Goal: Transaction & Acquisition: Purchase product/service

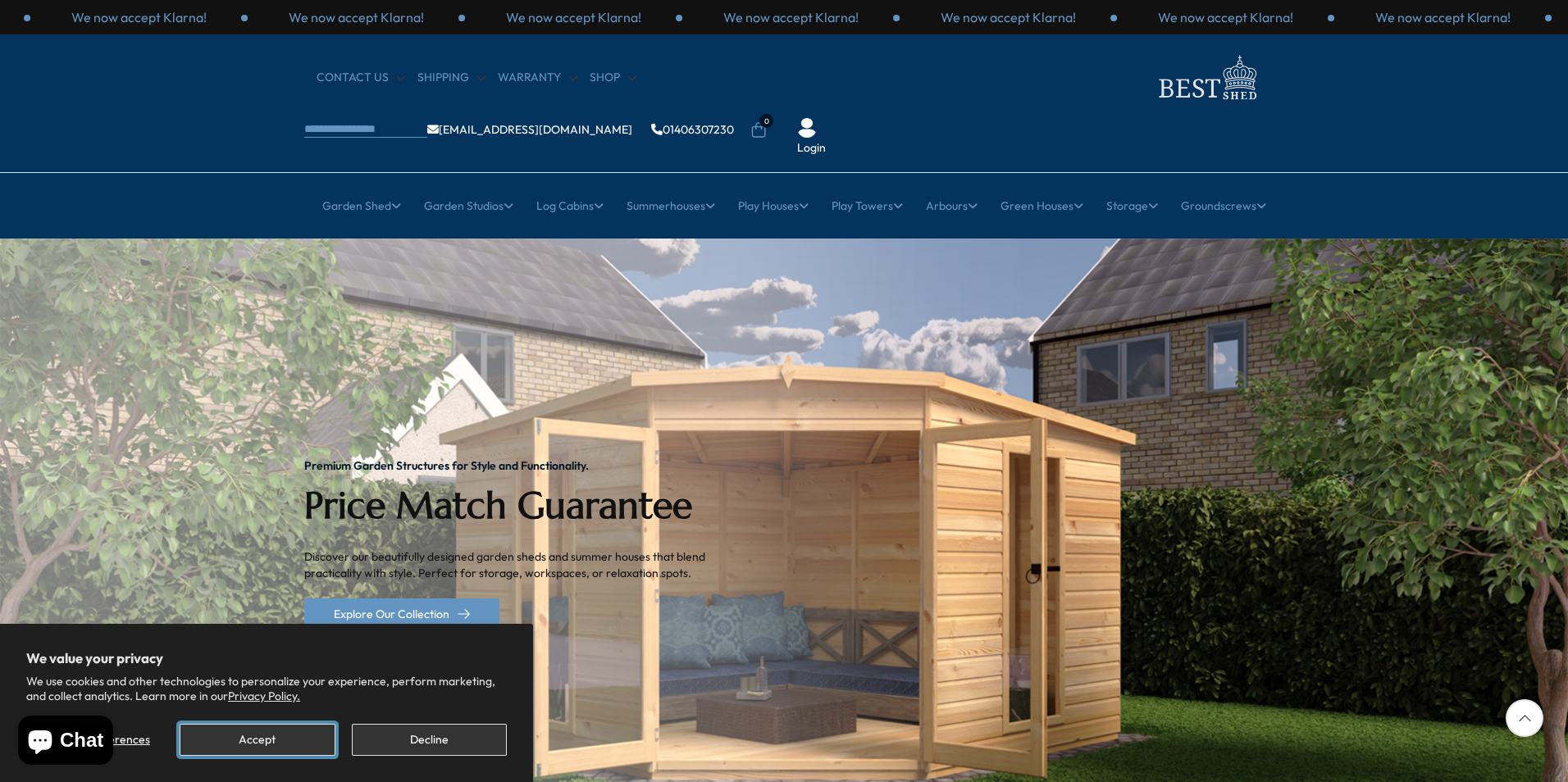
click at [298, 736] on button "Accept" at bounding box center [257, 740] width 155 height 32
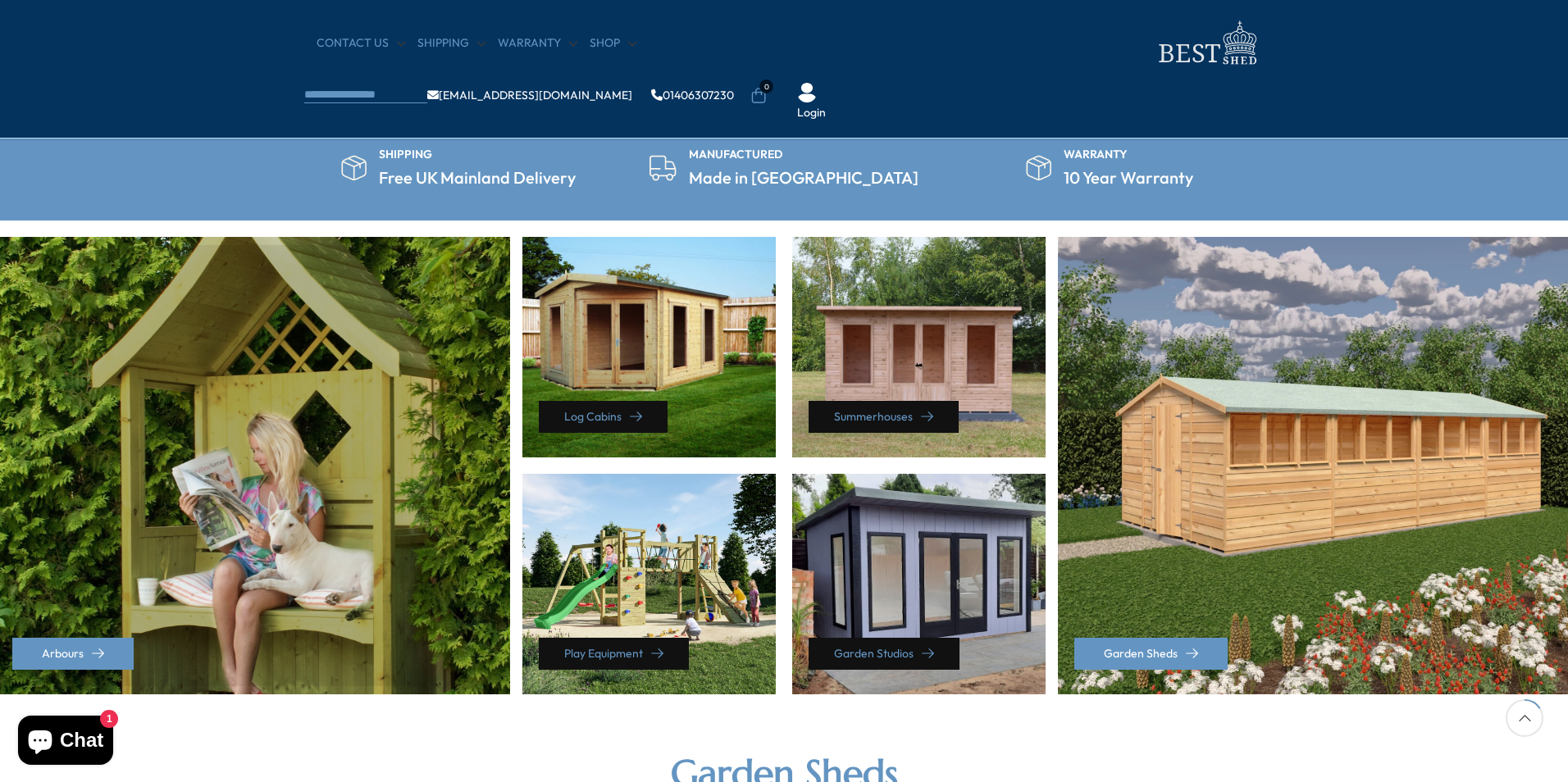
scroll to position [574, 0]
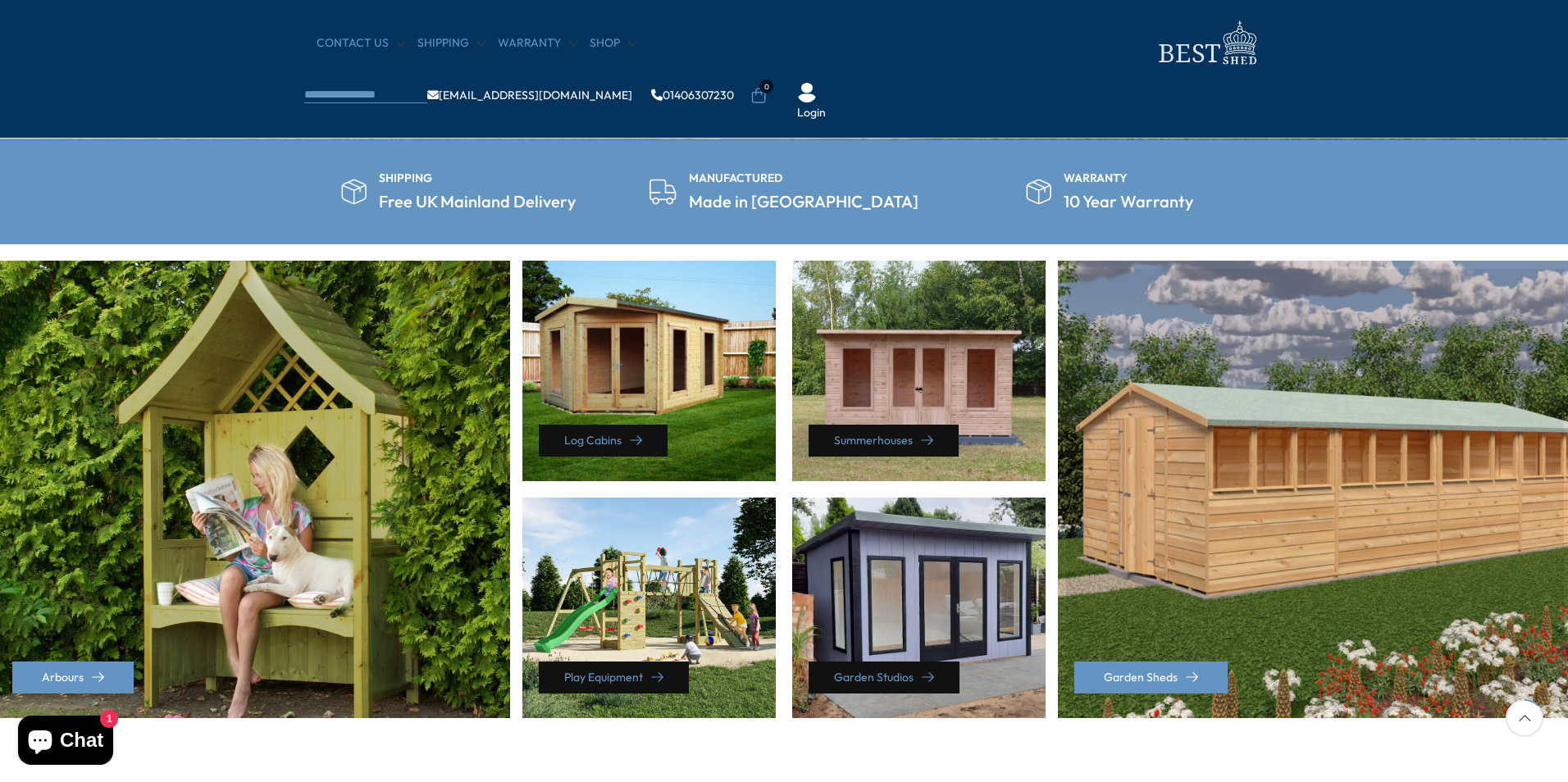
click at [1287, 434] on div "Garden Sheds" at bounding box center [1315, 489] width 514 height 458
click at [1152, 677] on link "Garden Sheds" at bounding box center [1150, 677] width 153 height 32
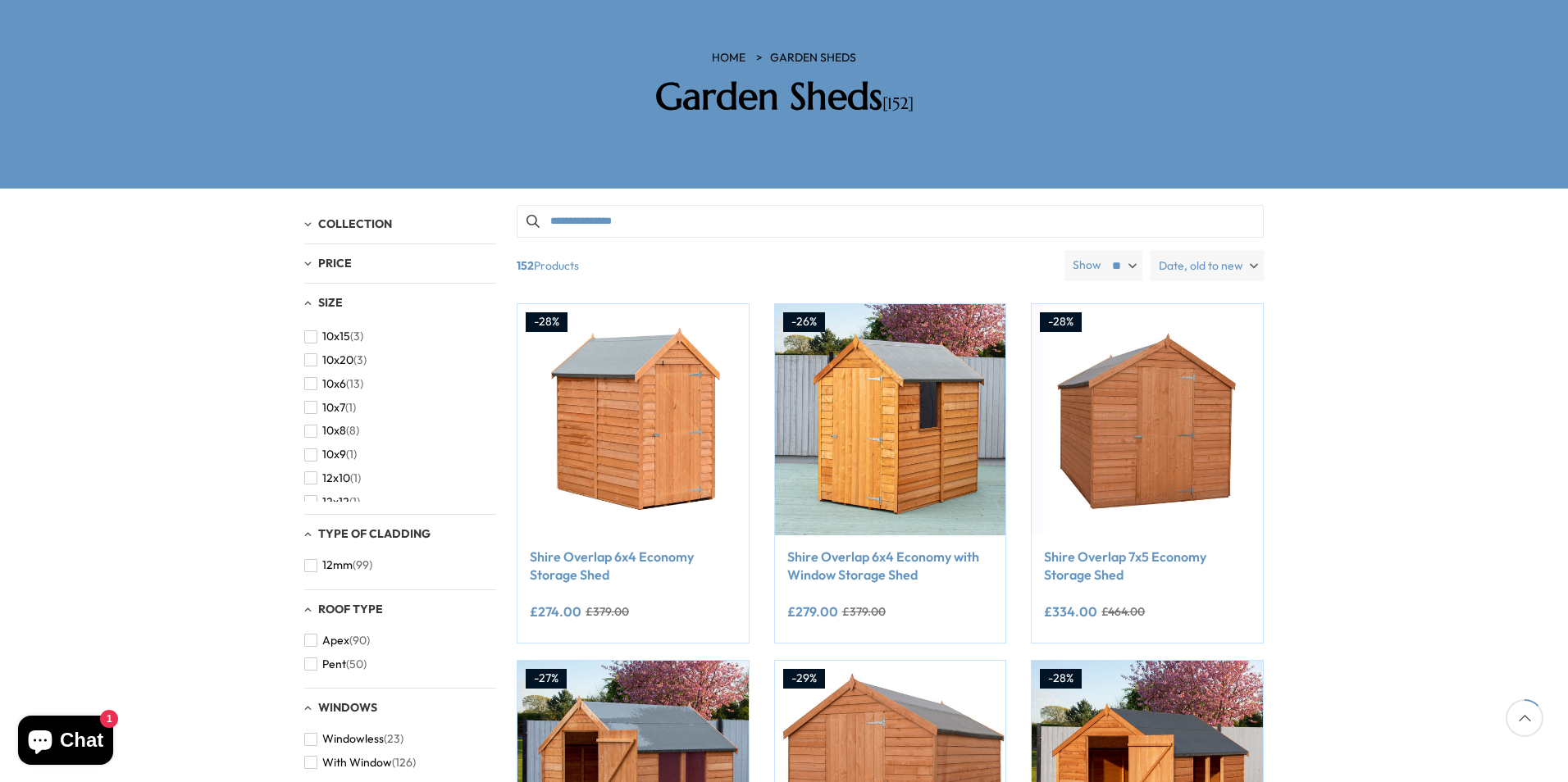
scroll to position [16, 0]
click at [342, 382] on span "10x6" at bounding box center [334, 388] width 23 height 14
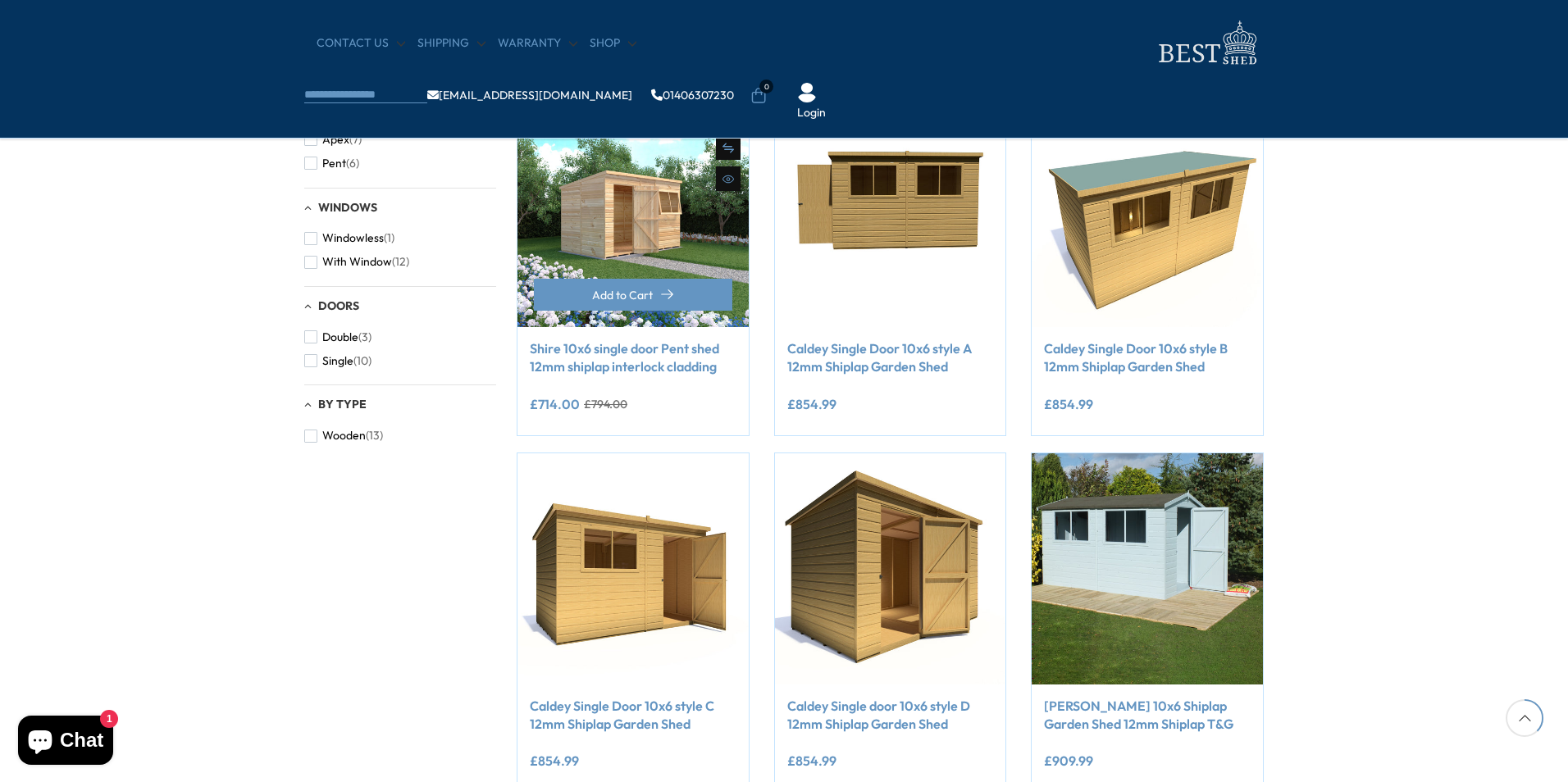
scroll to position [656, 0]
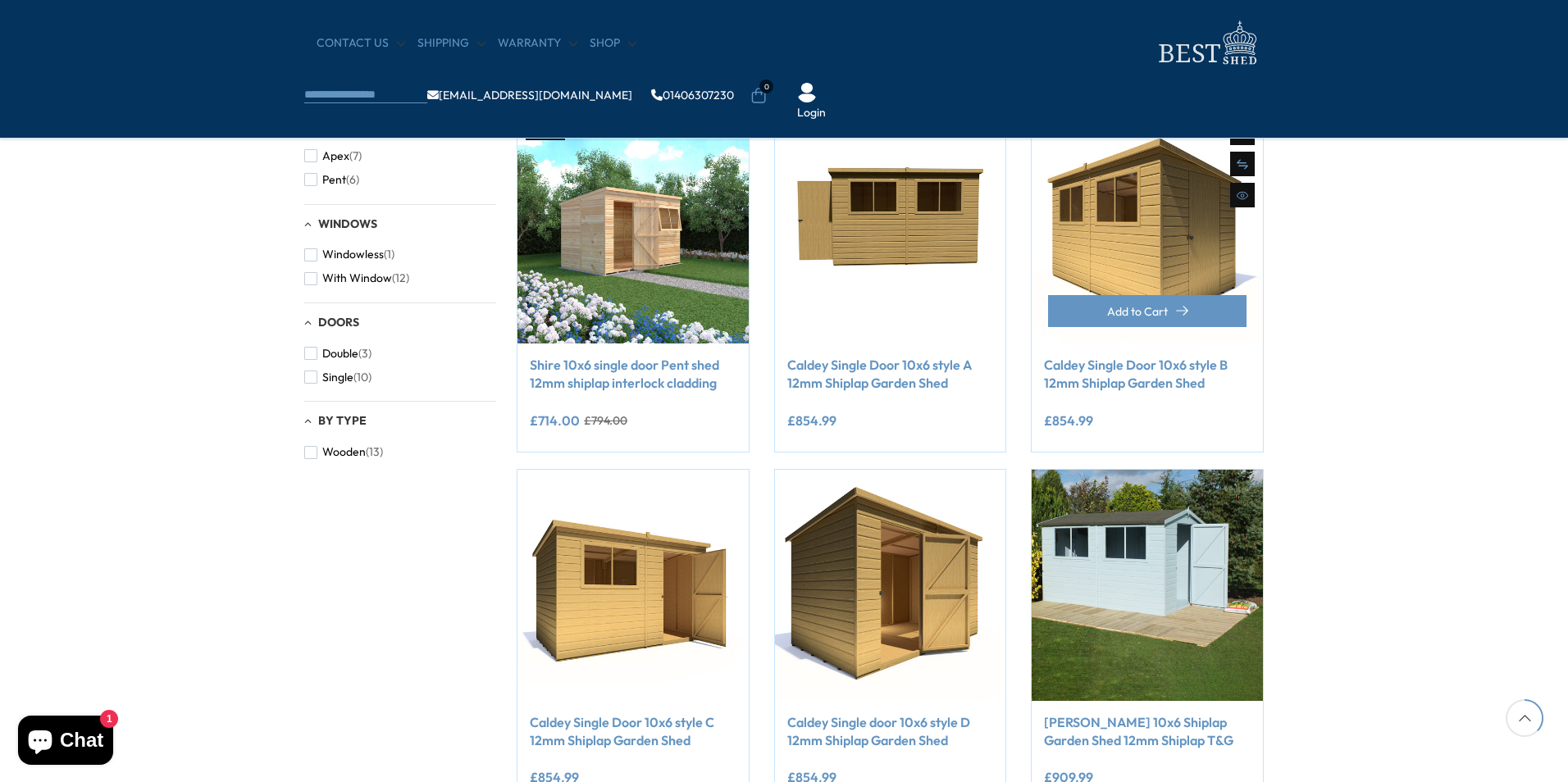
click at [1144, 243] on img at bounding box center [1147, 228] width 231 height 231
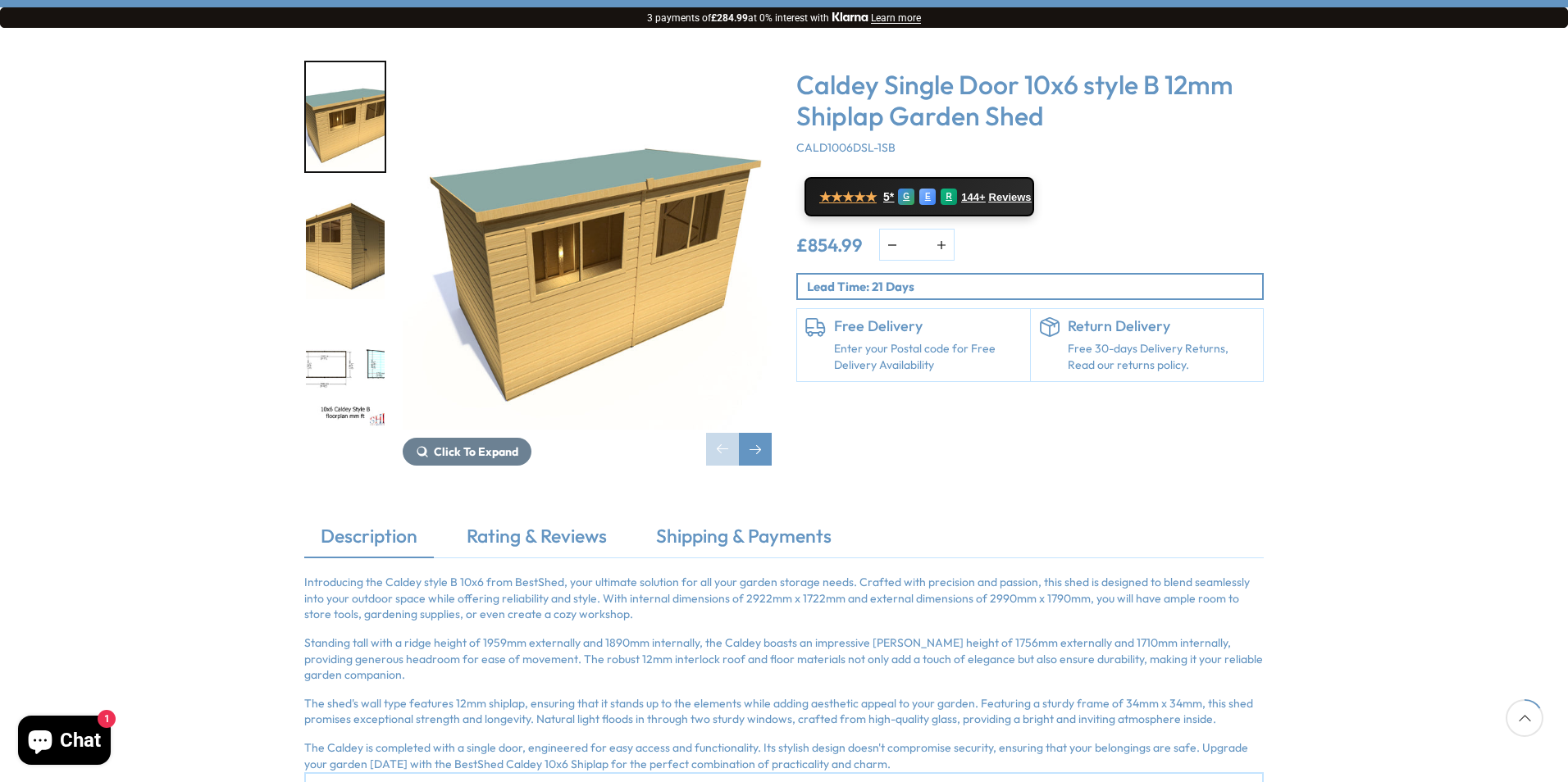
scroll to position [234, 0]
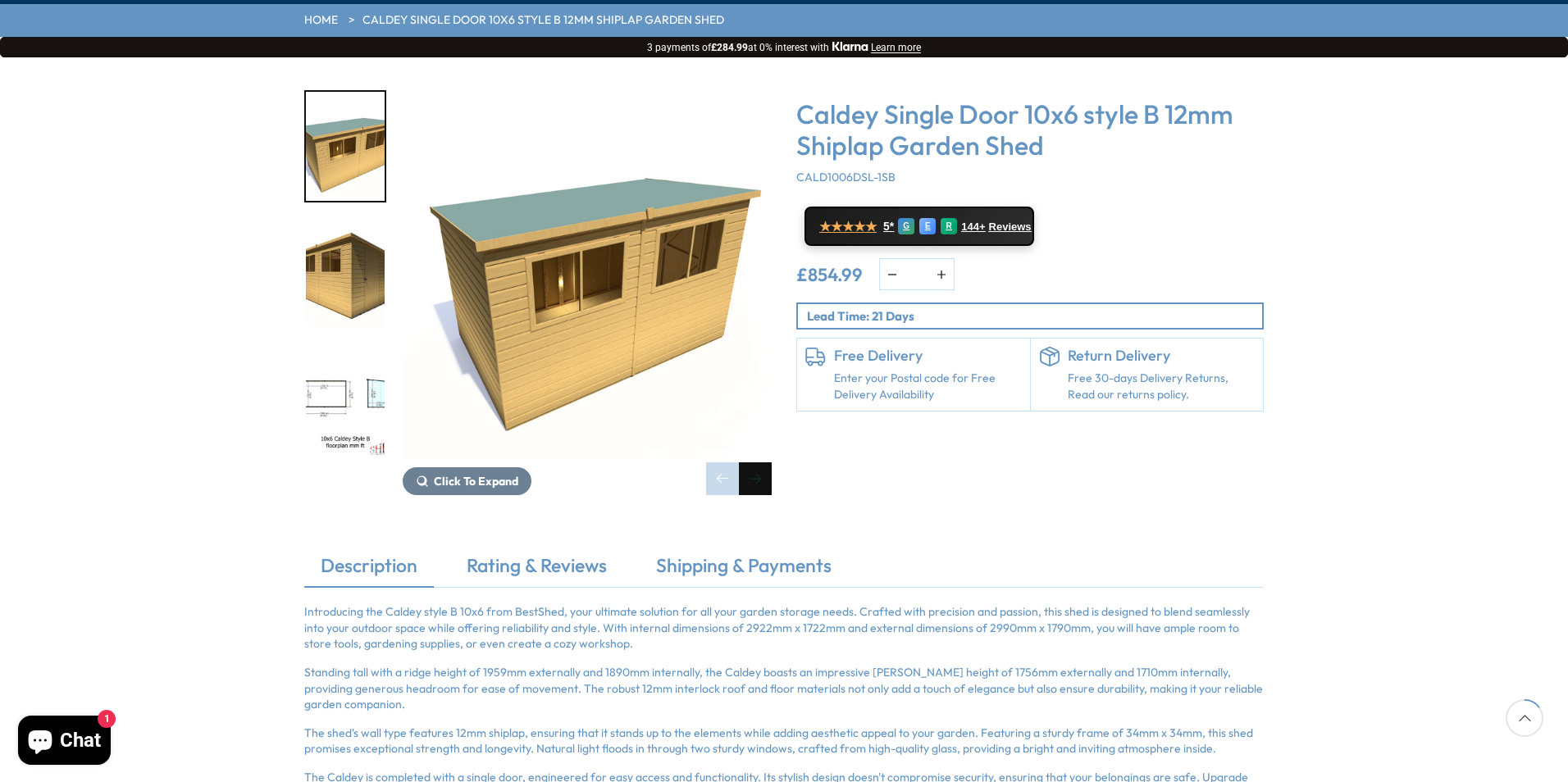
click at [756, 462] on div "Next slide" at bounding box center [754, 478] width 33 height 33
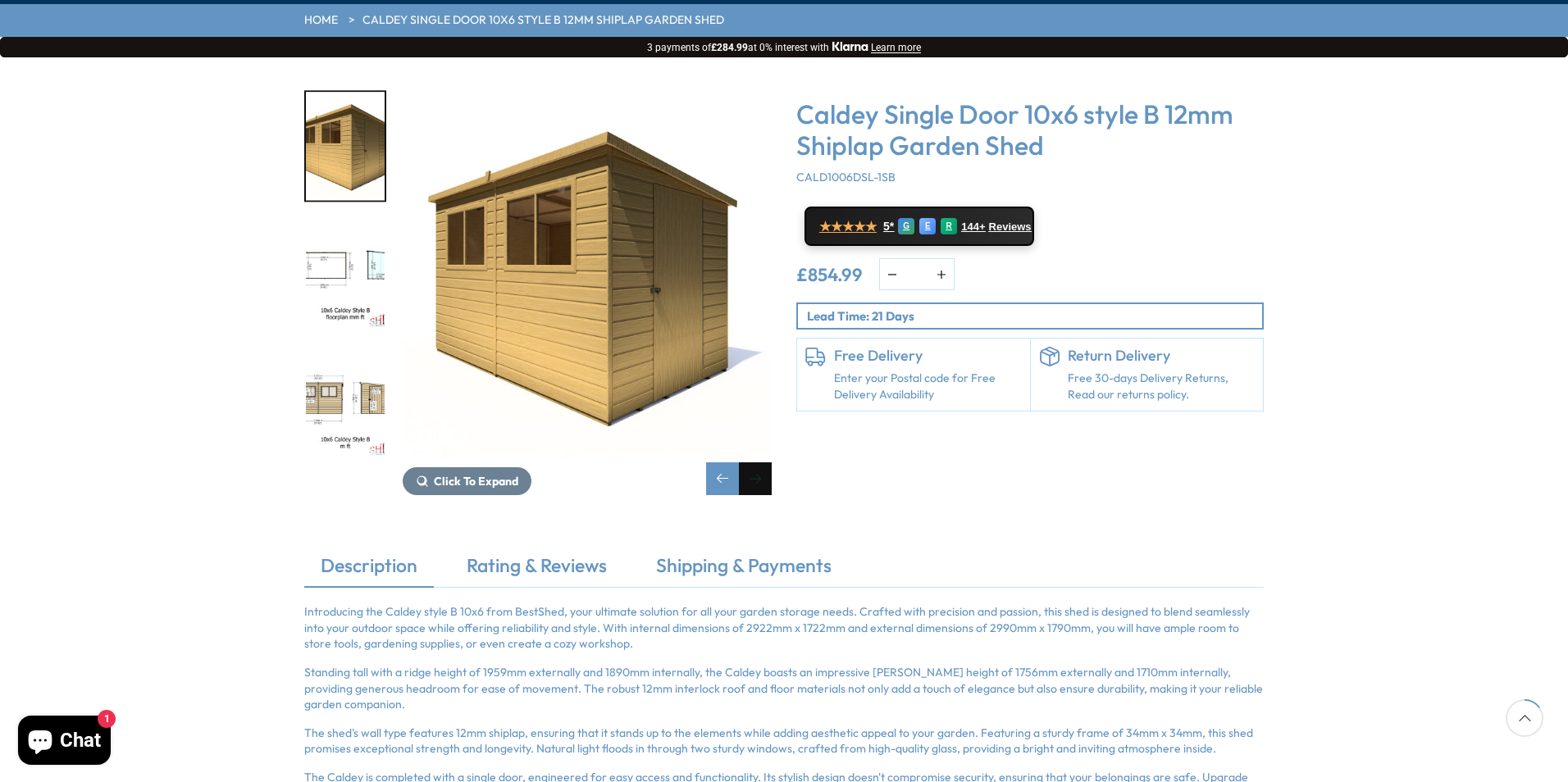
click at [756, 462] on div "Next slide" at bounding box center [754, 478] width 33 height 33
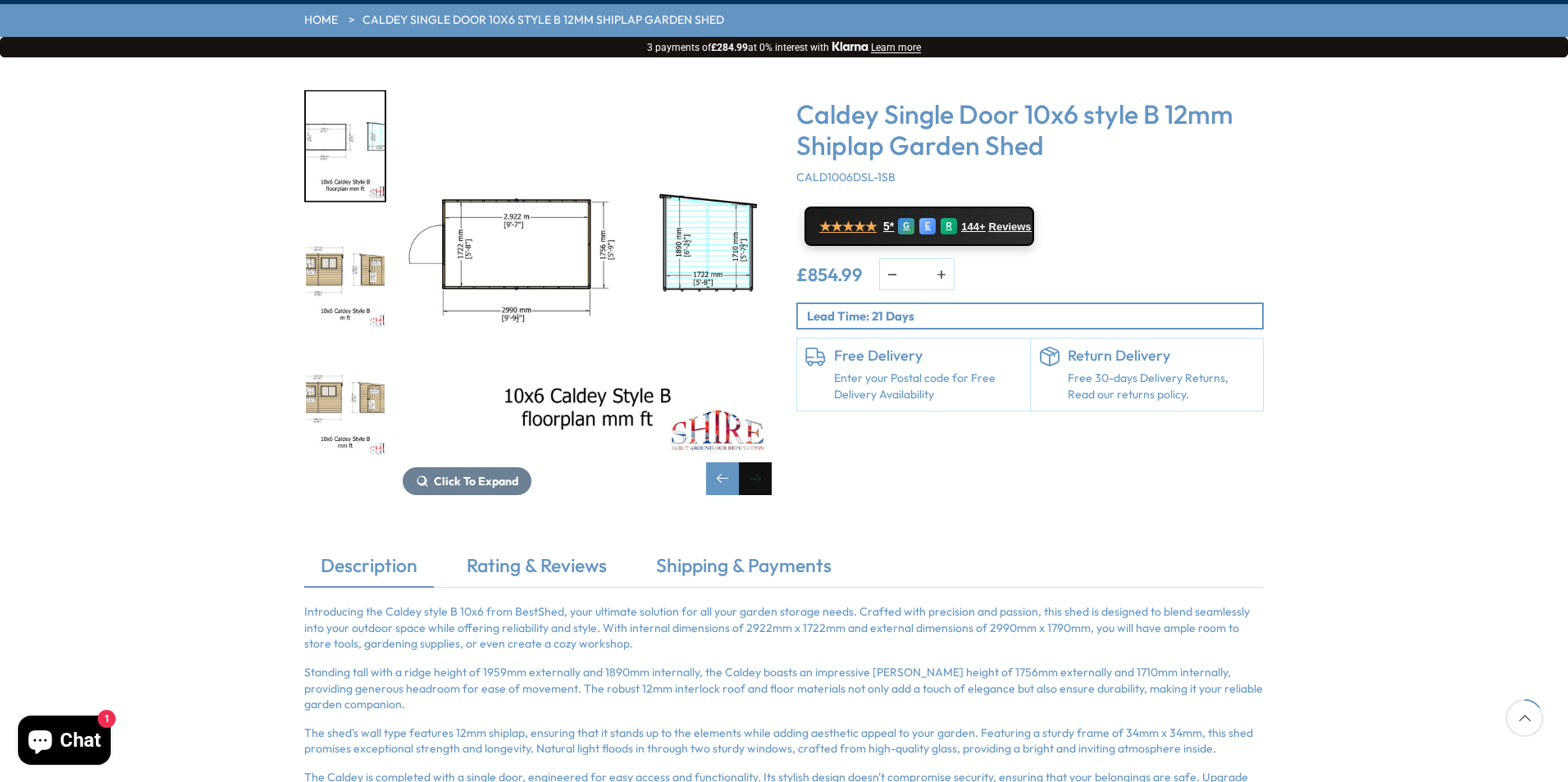
click at [756, 462] on div "Next slide" at bounding box center [754, 478] width 33 height 33
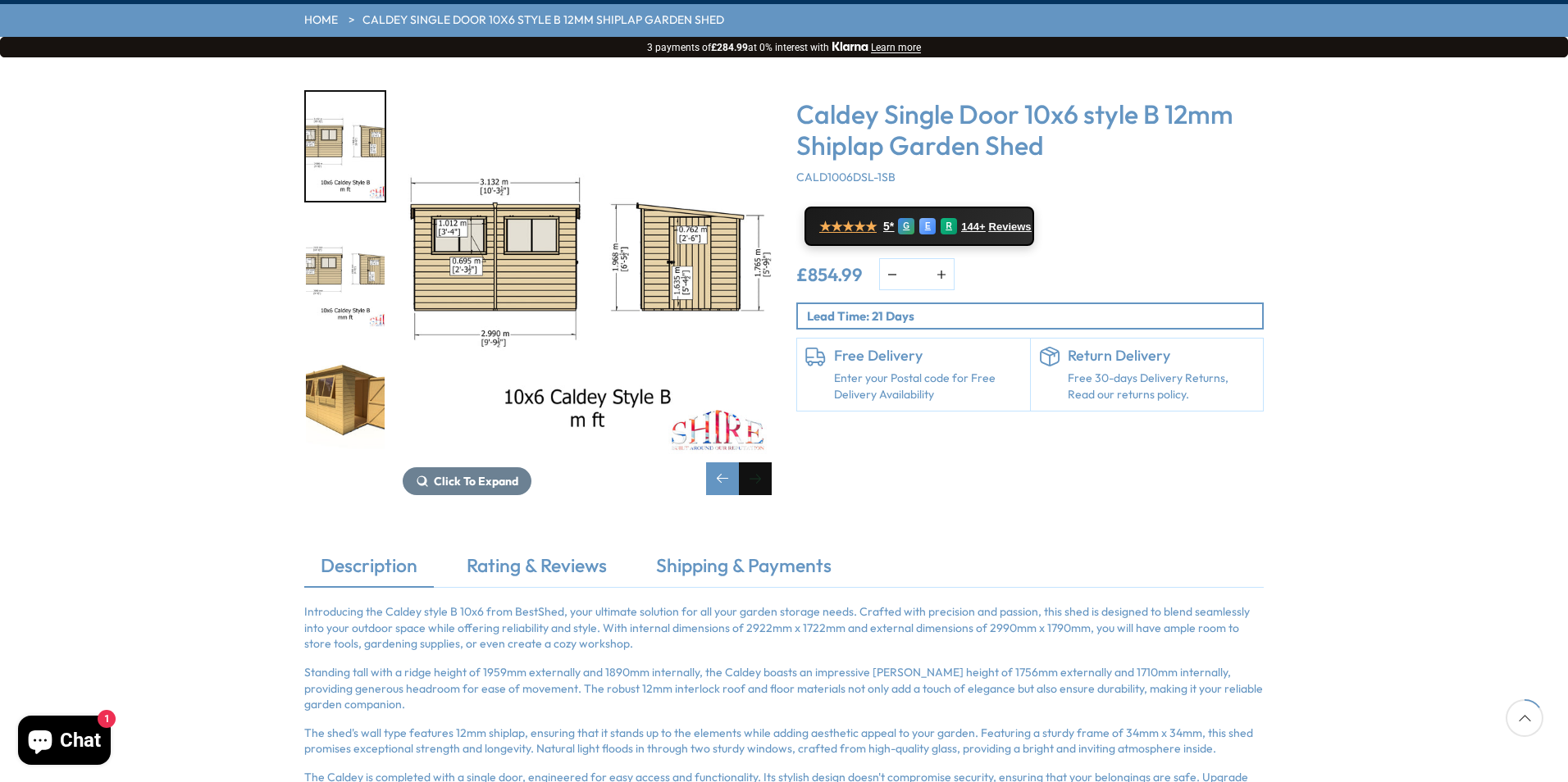
click at [756, 462] on div "Next slide" at bounding box center [754, 478] width 33 height 33
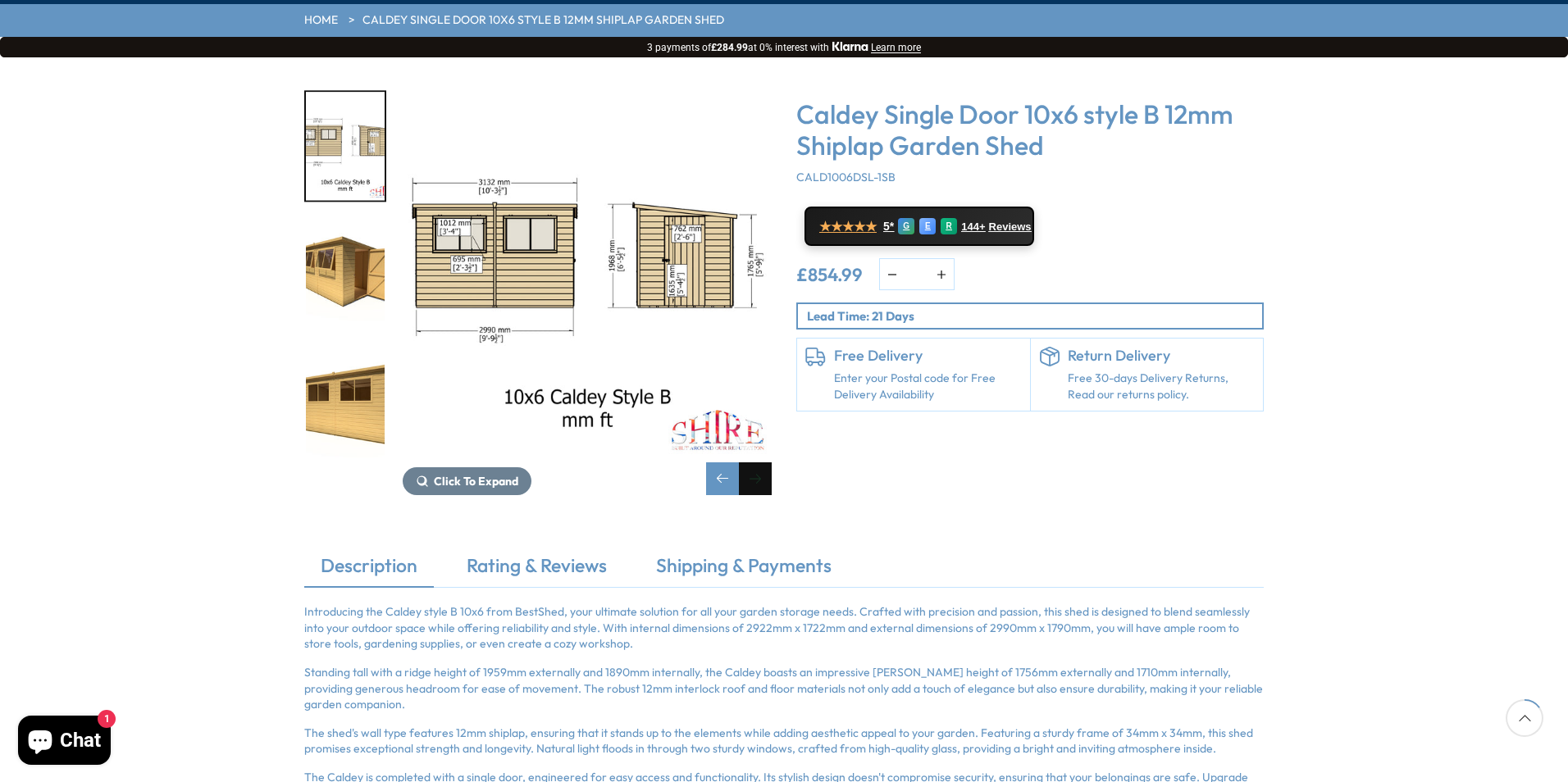
click at [754, 462] on div "Next slide" at bounding box center [754, 478] width 33 height 33
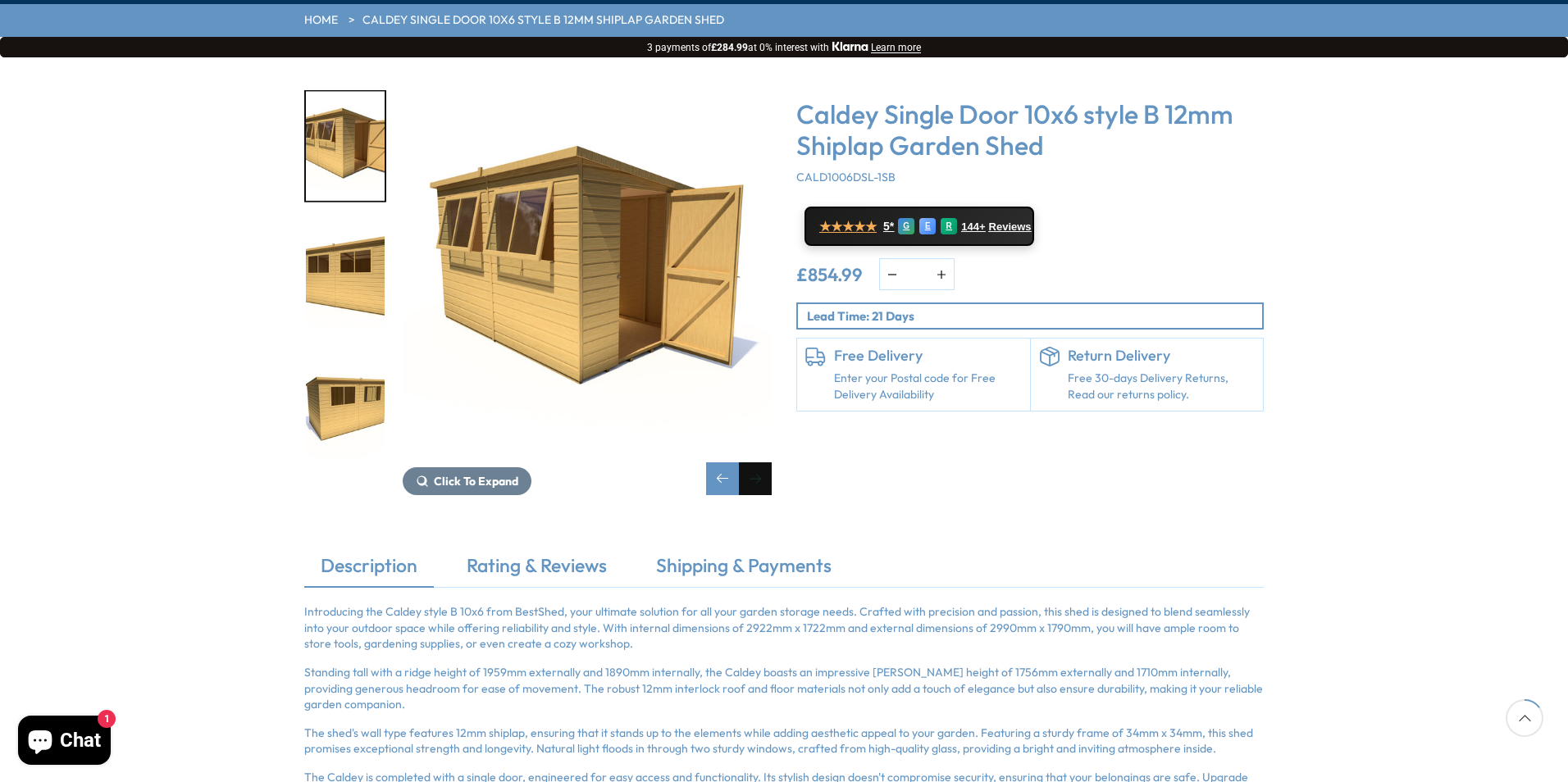
click at [754, 462] on div "Next slide" at bounding box center [754, 478] width 33 height 33
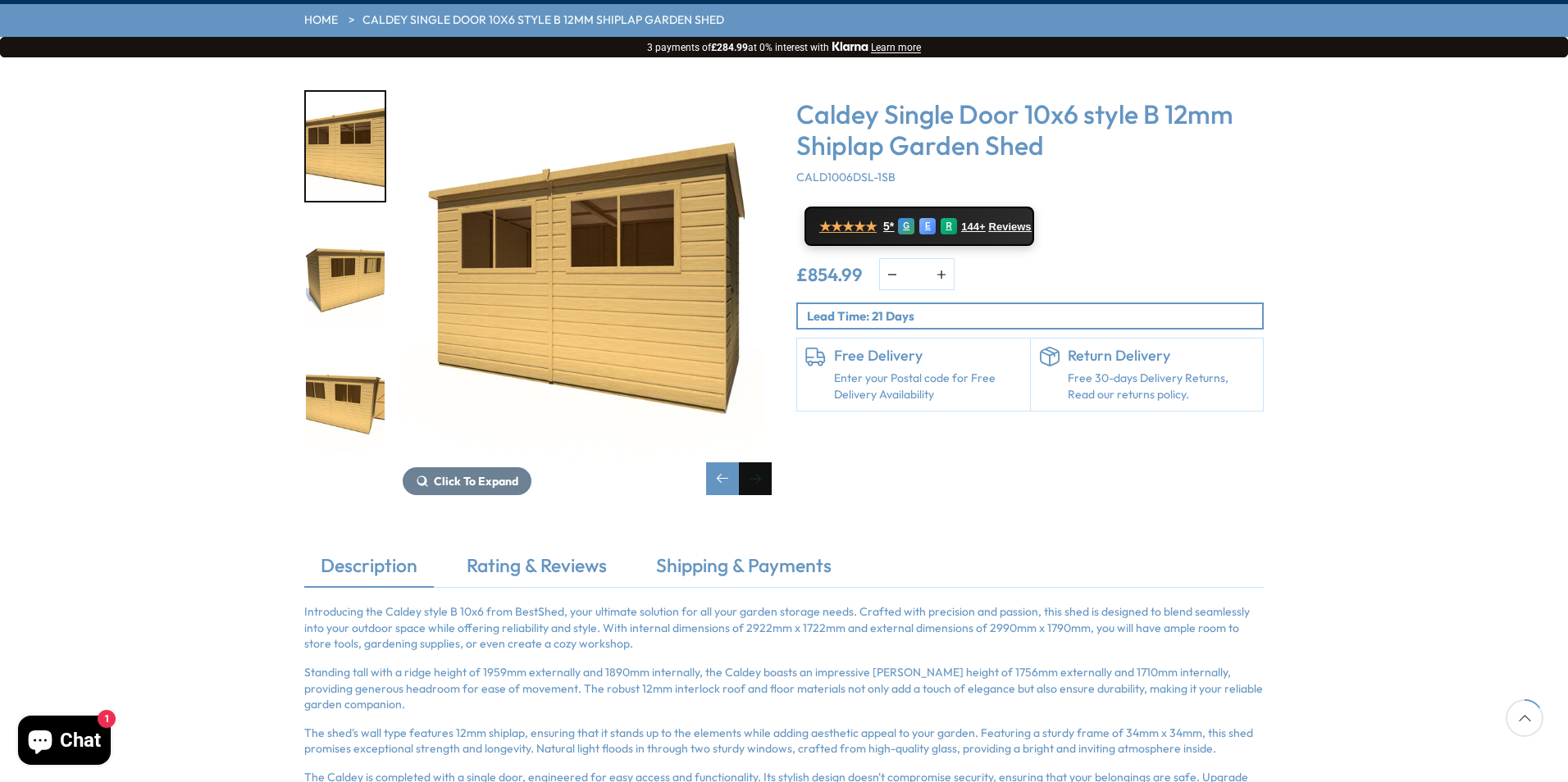
click at [754, 462] on div "Next slide" at bounding box center [754, 478] width 33 height 33
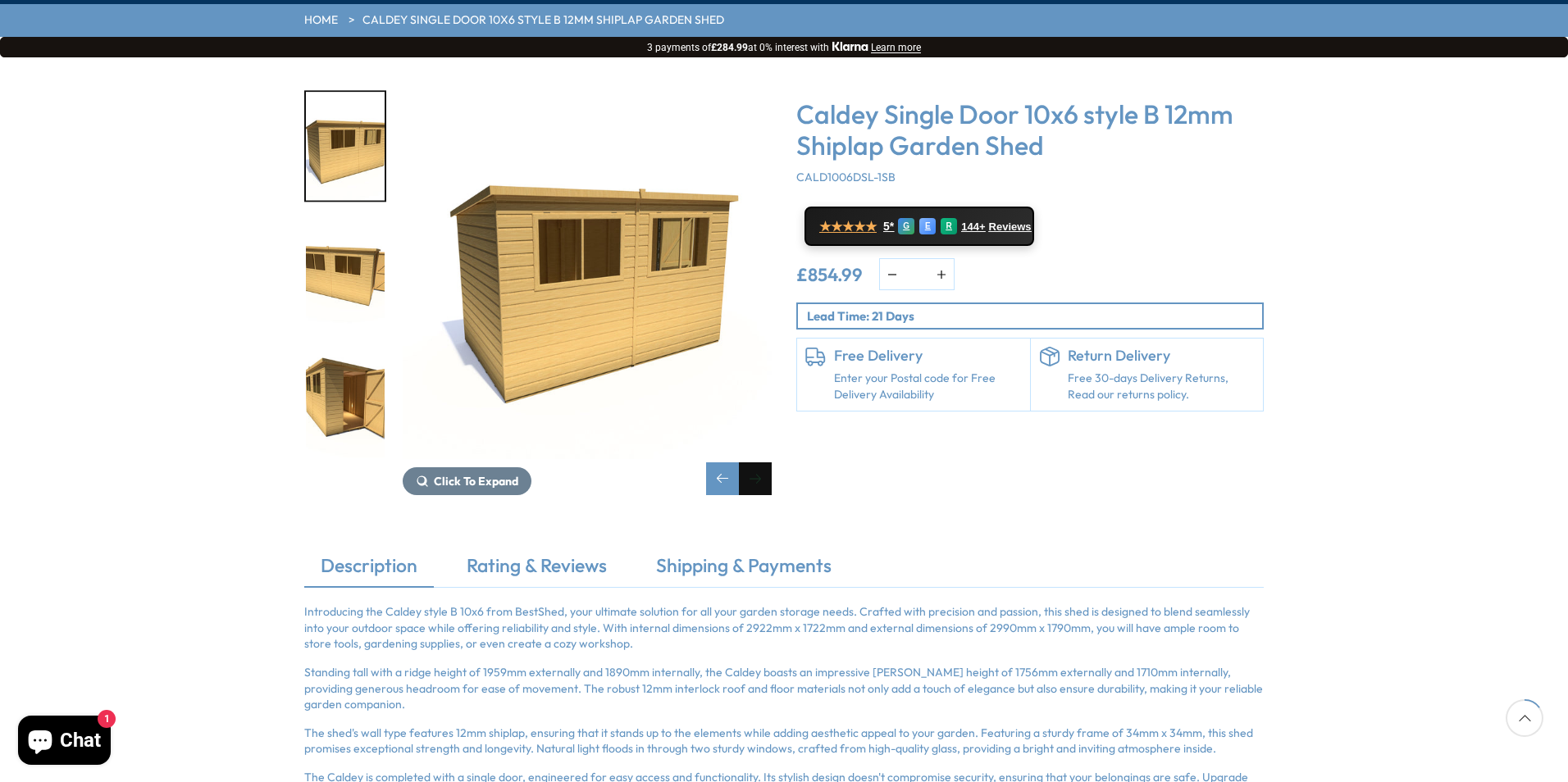
click at [754, 462] on div "Next slide" at bounding box center [754, 478] width 33 height 33
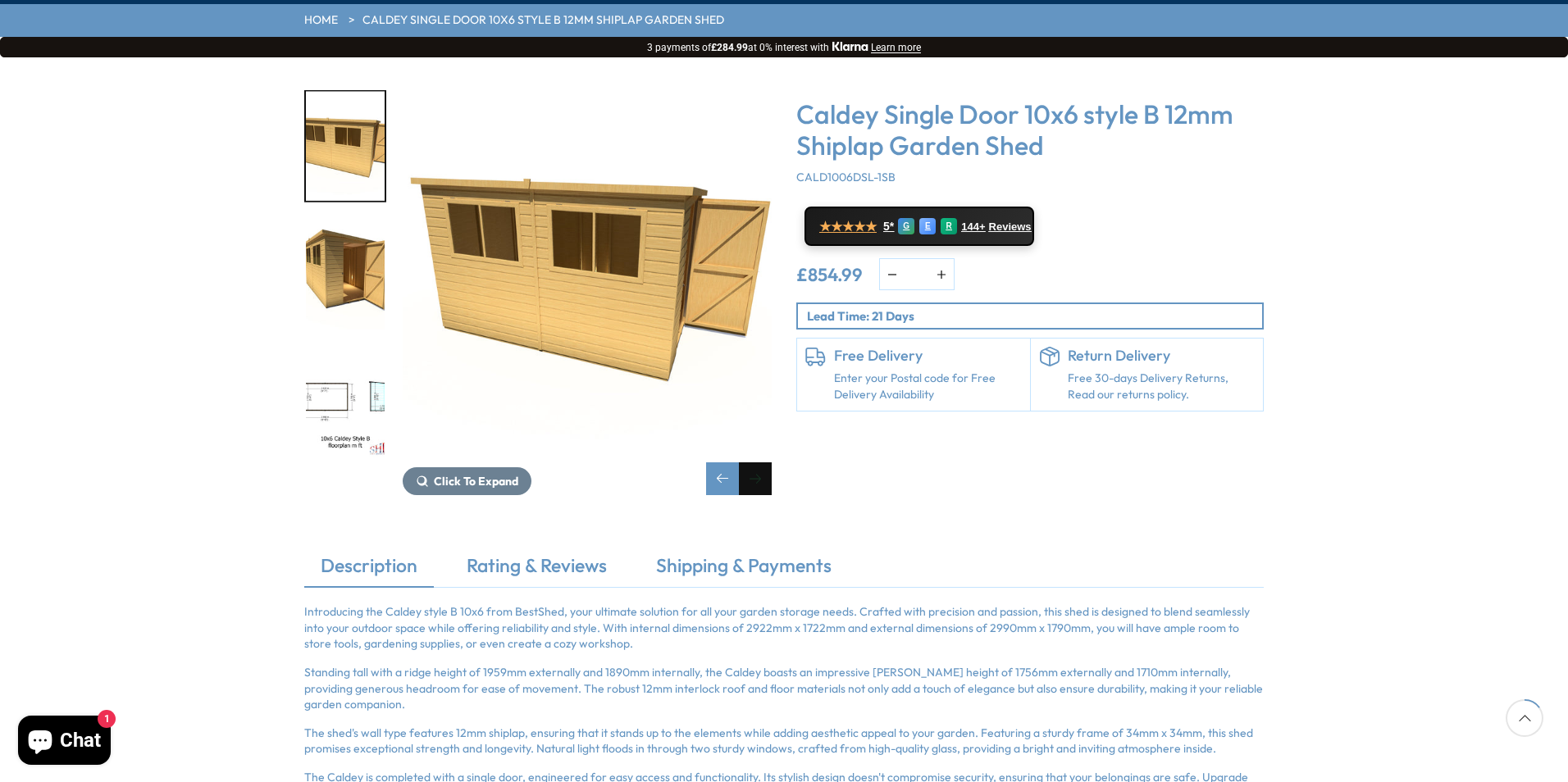
click at [754, 462] on div "Next slide" at bounding box center [754, 478] width 33 height 33
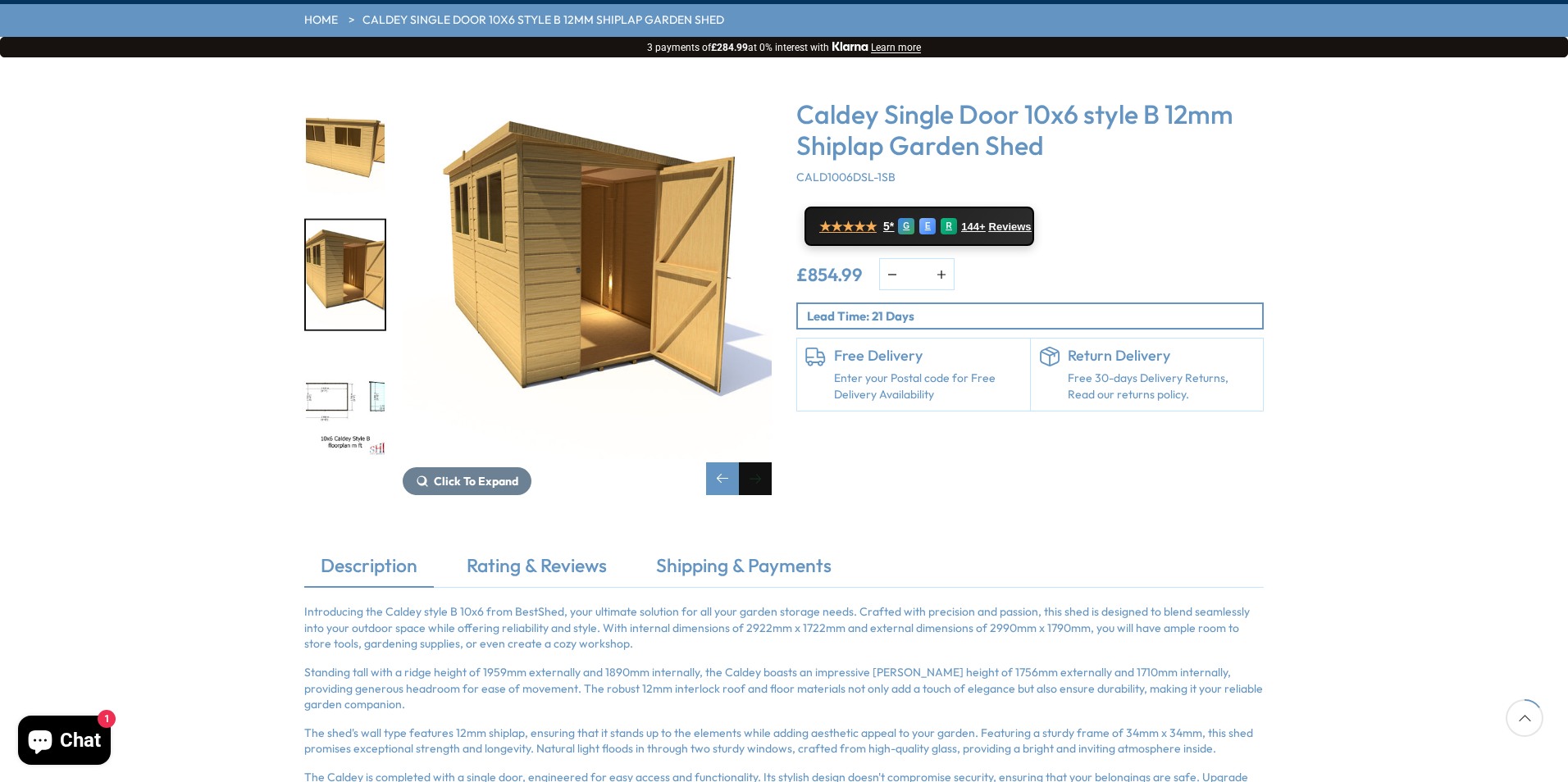
click at [754, 462] on div "Next slide" at bounding box center [754, 478] width 33 height 33
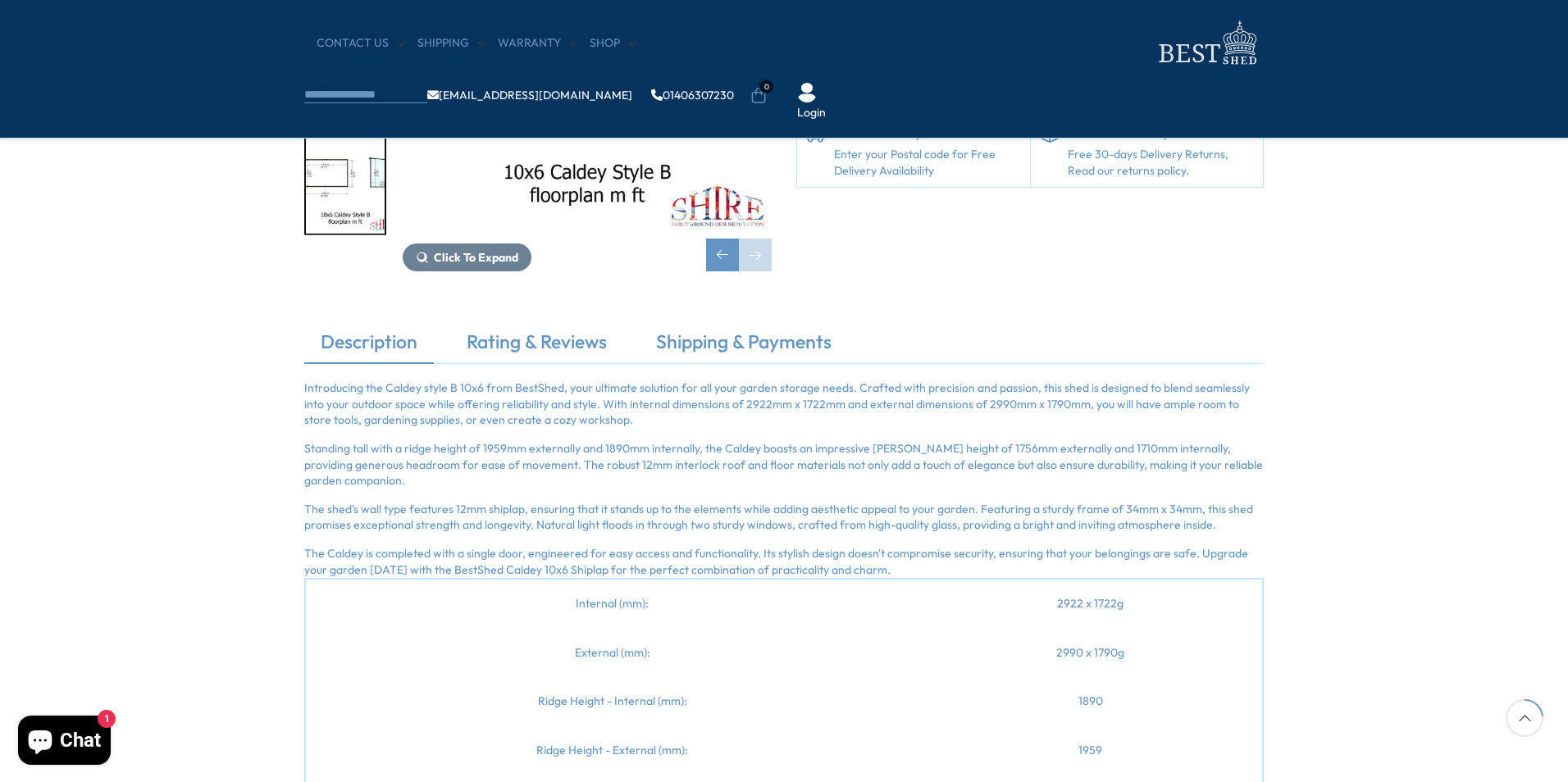
scroll to position [316, 0]
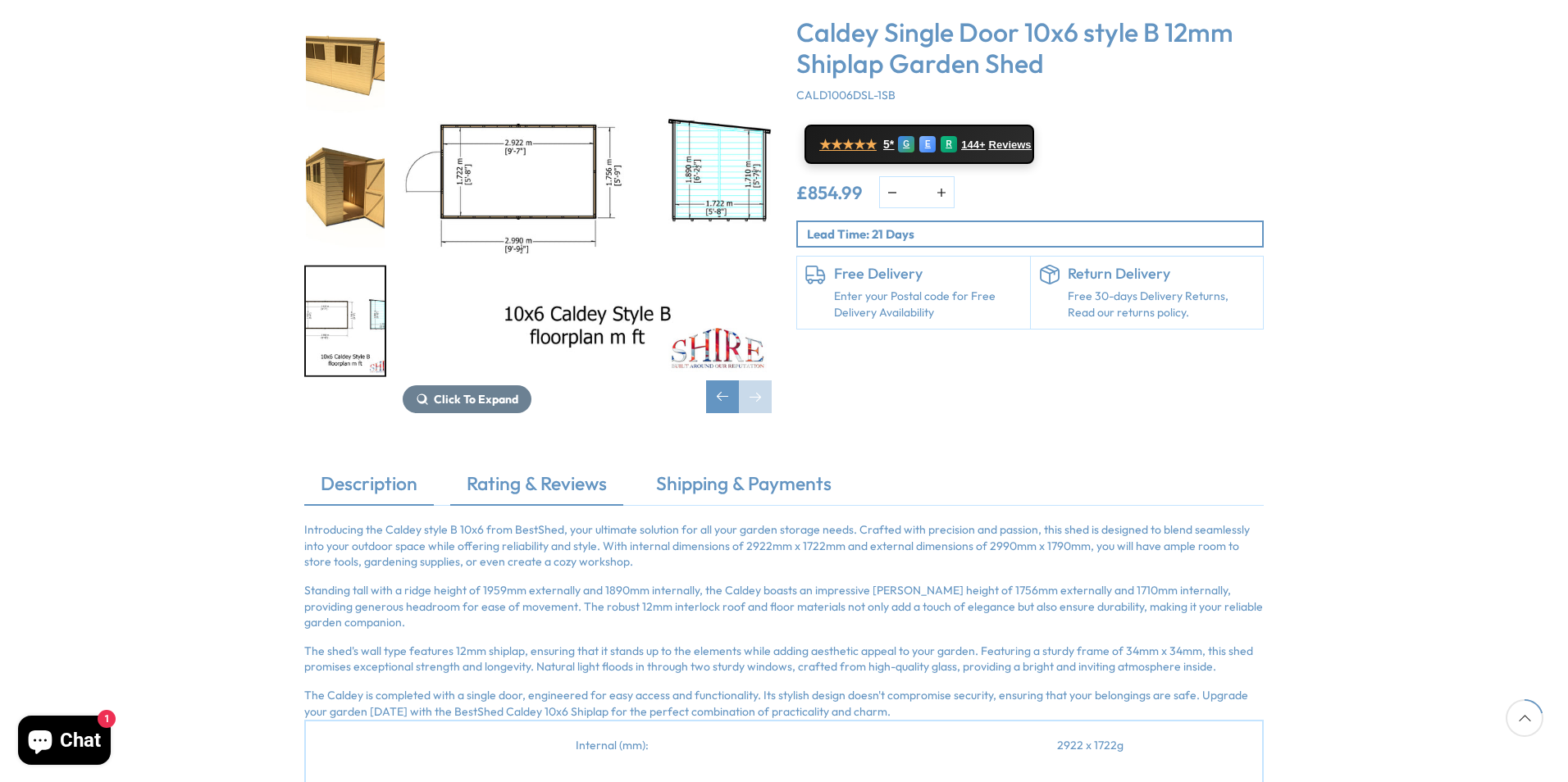
click at [576, 471] on link "Rating & Reviews" at bounding box center [537, 487] width 173 height 34
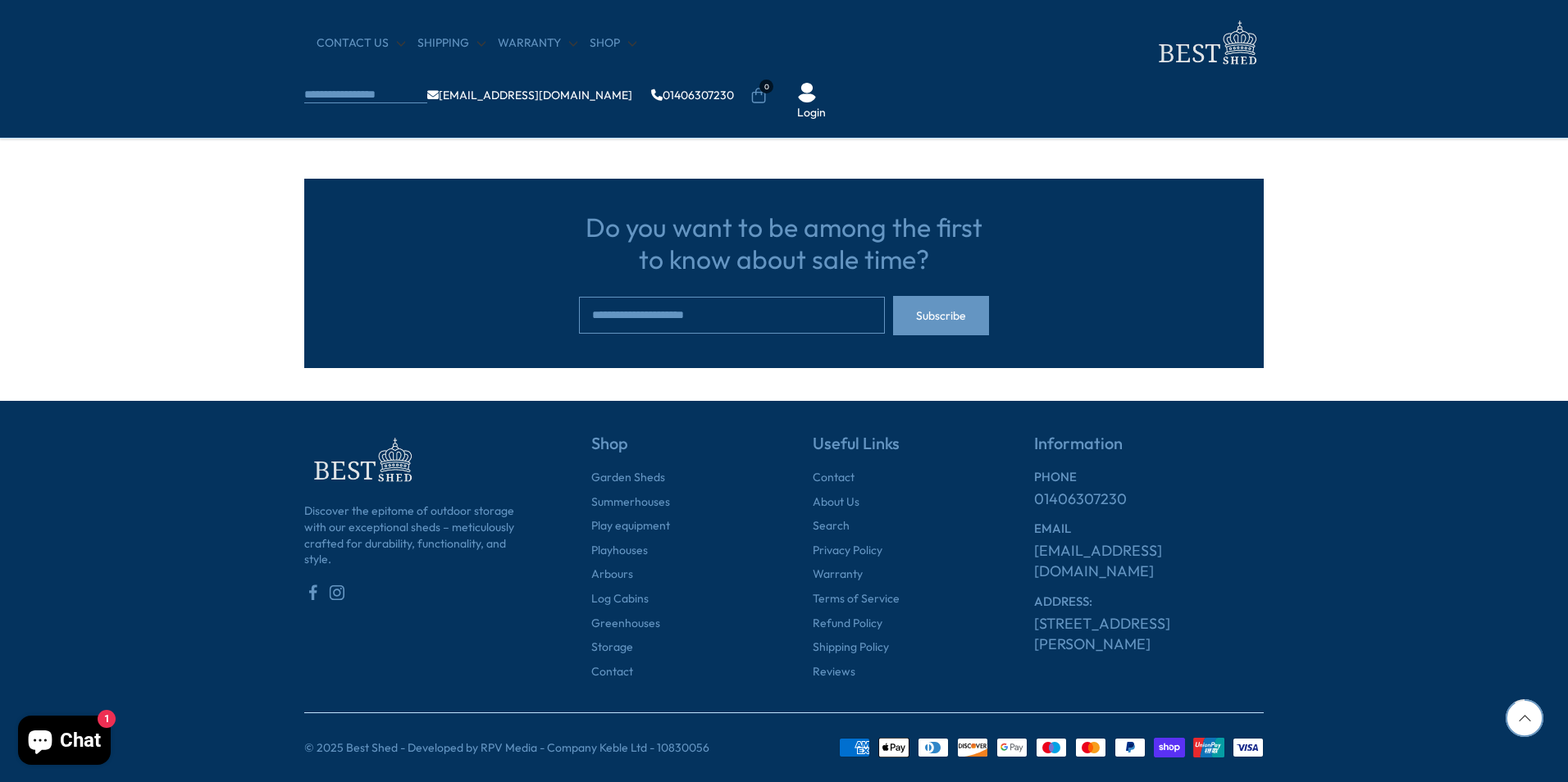
scroll to position [416, 0]
